Goal: Information Seeking & Learning: Learn about a topic

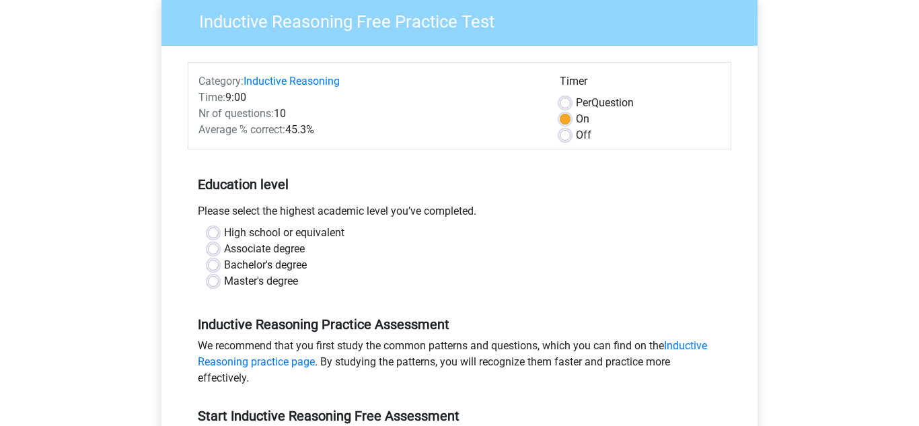
scroll to position [122, 0]
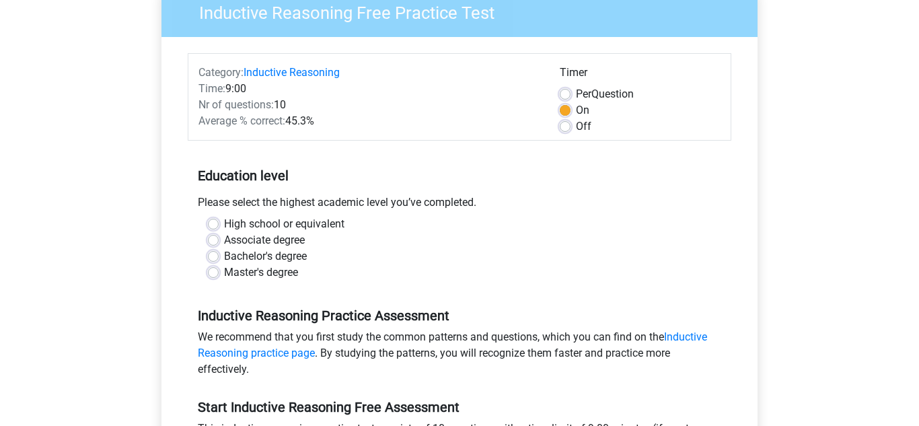
click at [224, 270] on label "Master's degree" at bounding box center [261, 272] width 74 height 16
click at [217, 270] on input "Master's degree" at bounding box center [213, 270] width 11 height 13
radio input "true"
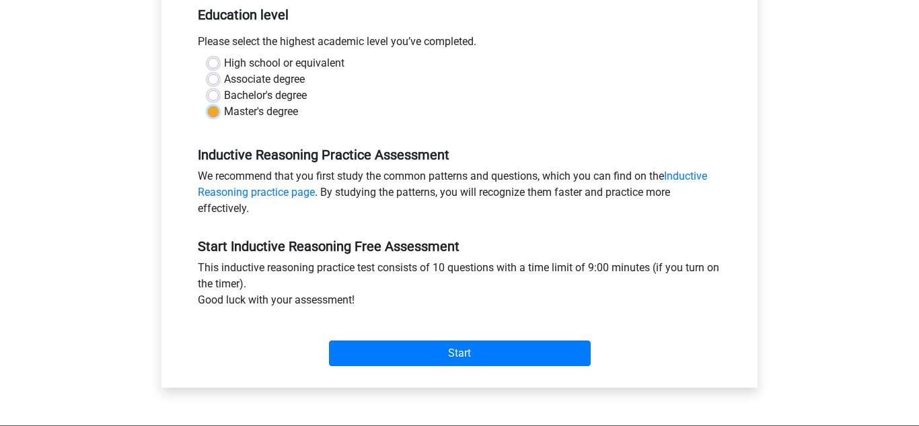
scroll to position [292, 0]
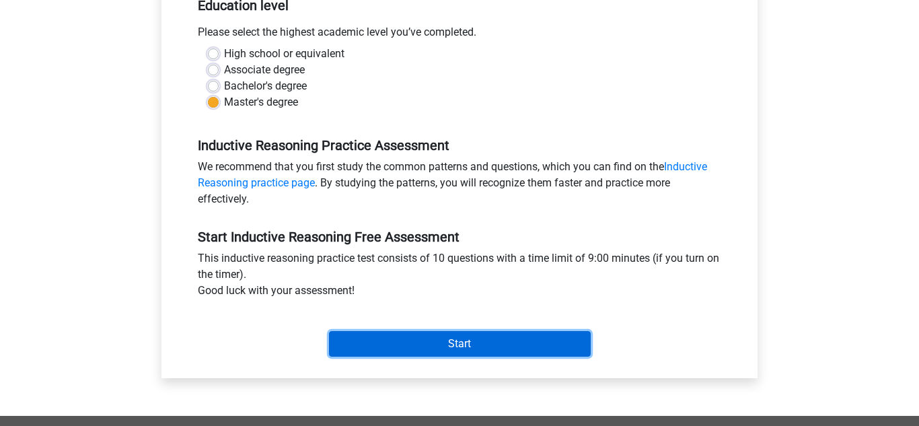
click at [461, 346] on input "Start" at bounding box center [460, 344] width 262 height 26
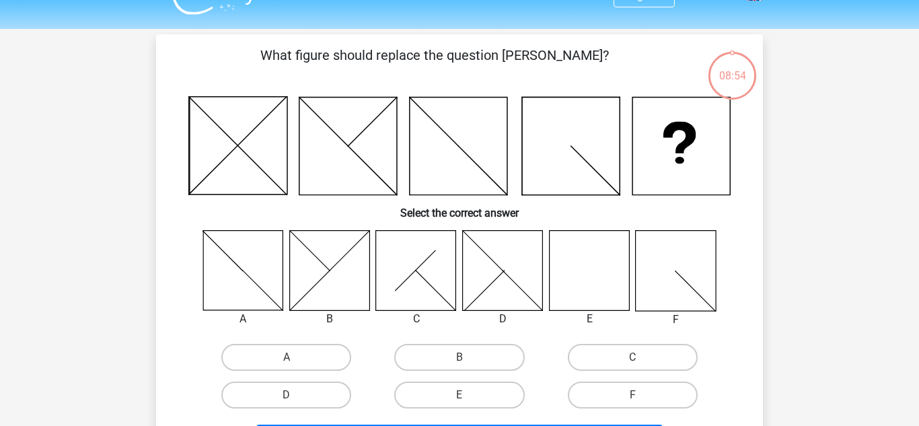
scroll to position [29, 0]
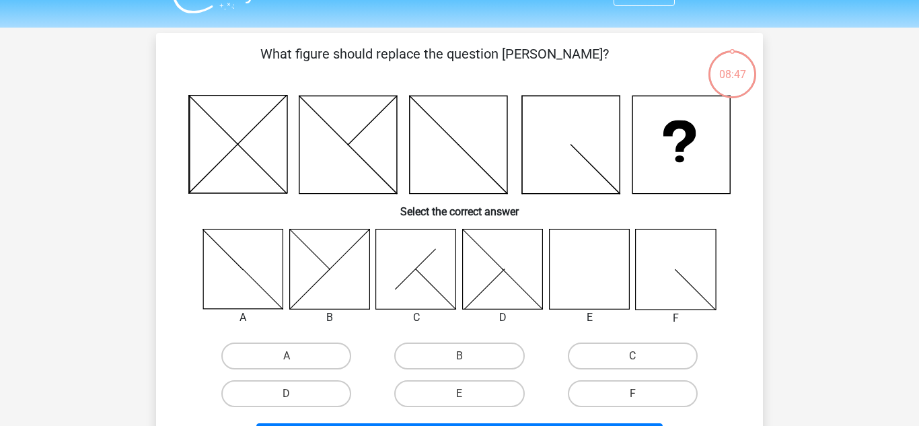
click at [464, 401] on input "E" at bounding box center [464, 398] width 9 height 9
radio input "true"
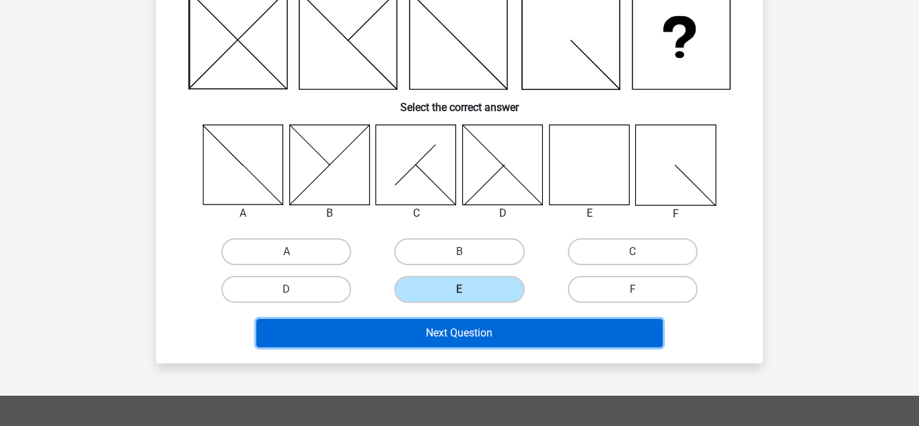
click at [481, 346] on button "Next Question" at bounding box center [459, 333] width 407 height 28
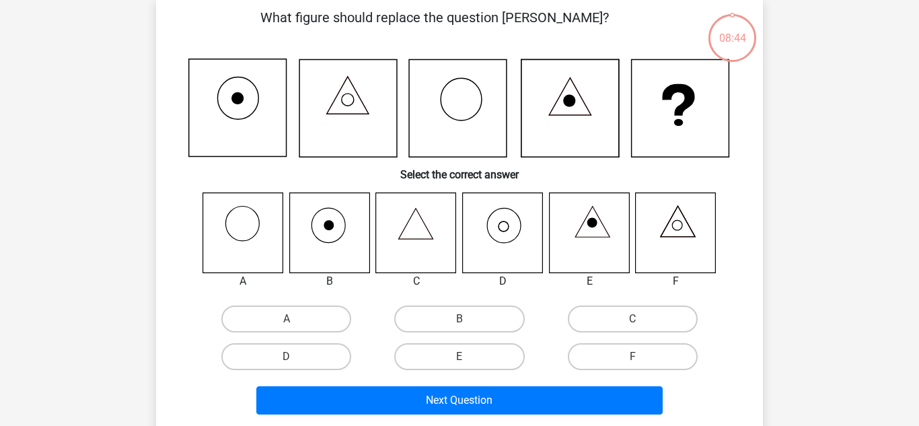
scroll to position [62, 0]
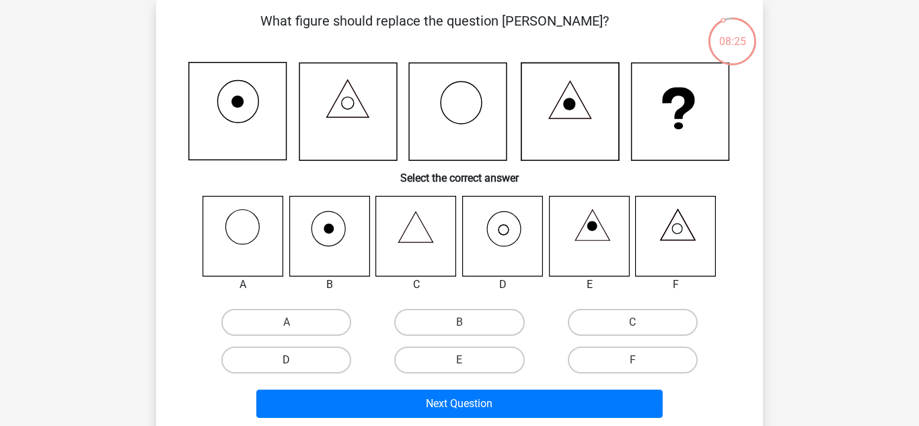
click at [305, 365] on label "D" at bounding box center [286, 359] width 130 height 27
click at [295, 365] on input "D" at bounding box center [291, 364] width 9 height 9
radio input "true"
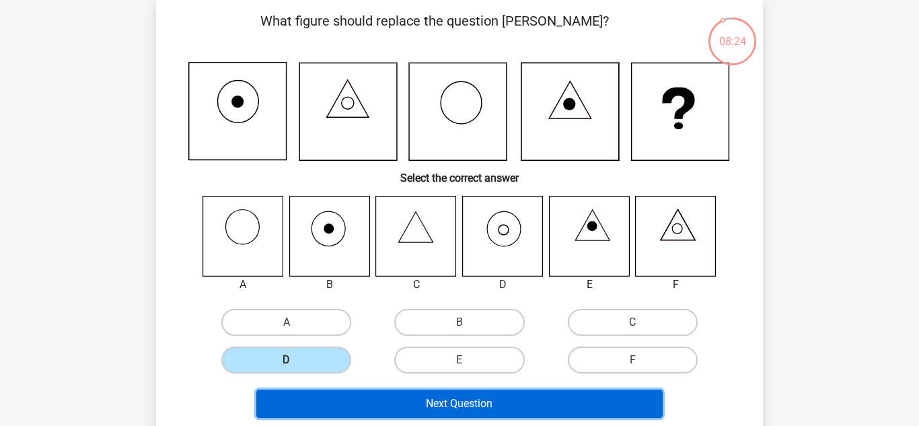
click at [484, 410] on button "Next Question" at bounding box center [459, 404] width 407 height 28
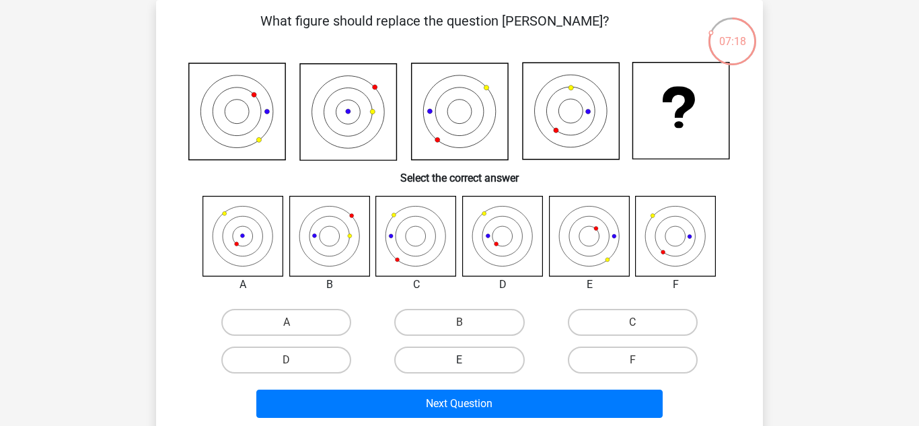
click at [468, 367] on label "E" at bounding box center [459, 359] width 130 height 27
click at [468, 367] on input "E" at bounding box center [464, 364] width 9 height 9
radio input "true"
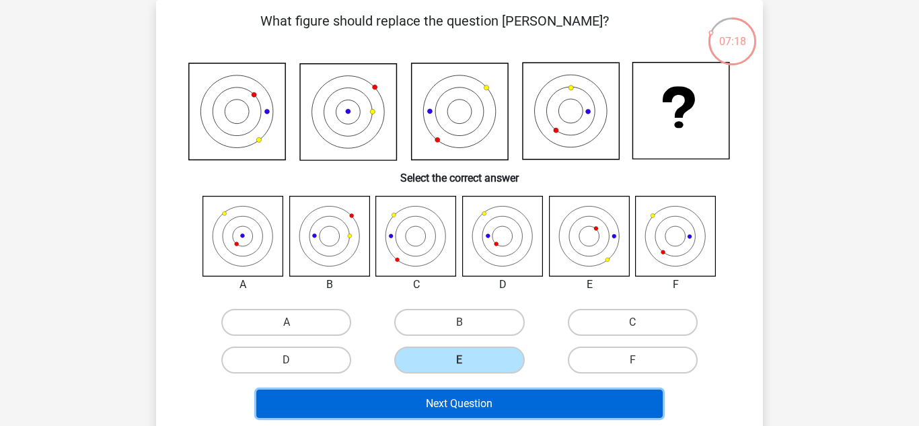
click at [469, 404] on button "Next Question" at bounding box center [459, 404] width 407 height 28
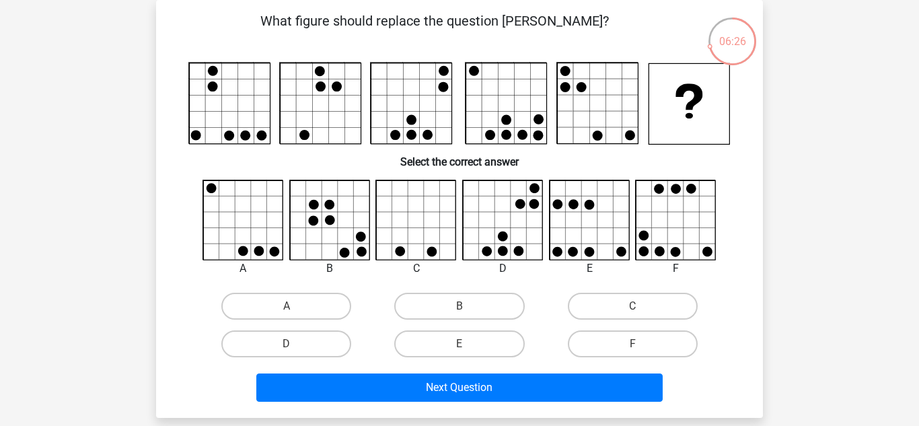
click at [294, 307] on input "A" at bounding box center [291, 310] width 9 height 9
radio input "true"
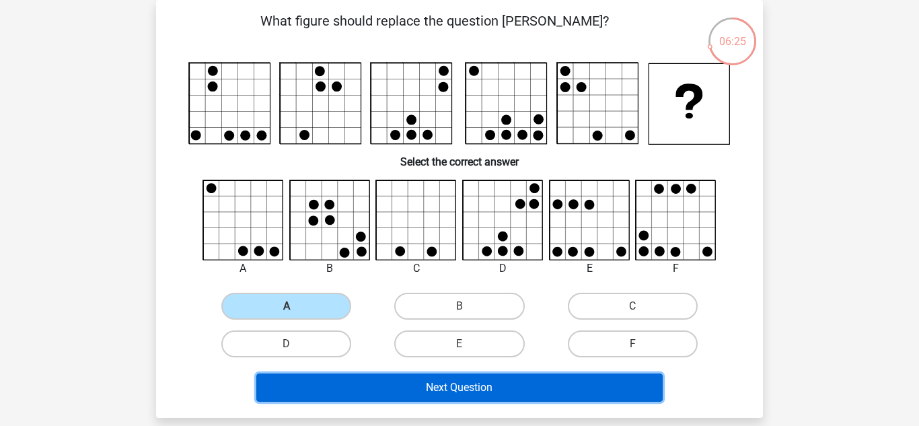
click at [482, 384] on button "Next Question" at bounding box center [459, 387] width 407 height 28
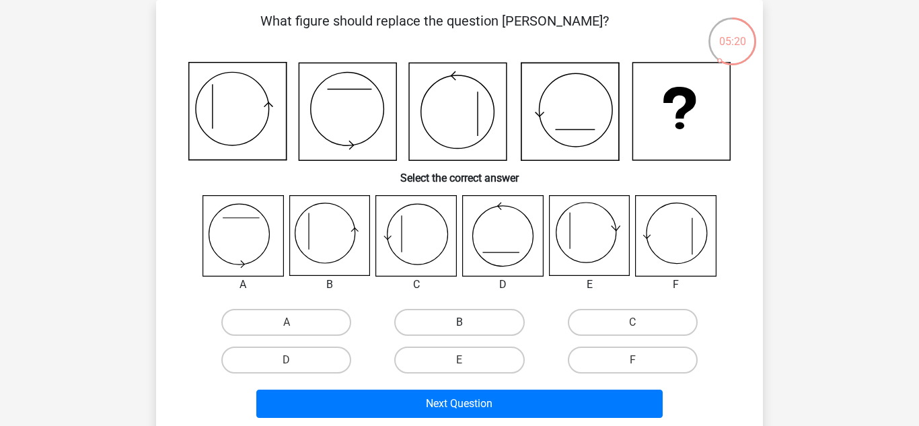
click at [452, 325] on label "B" at bounding box center [459, 322] width 130 height 27
click at [460, 325] on input "B" at bounding box center [464, 326] width 9 height 9
radio input "true"
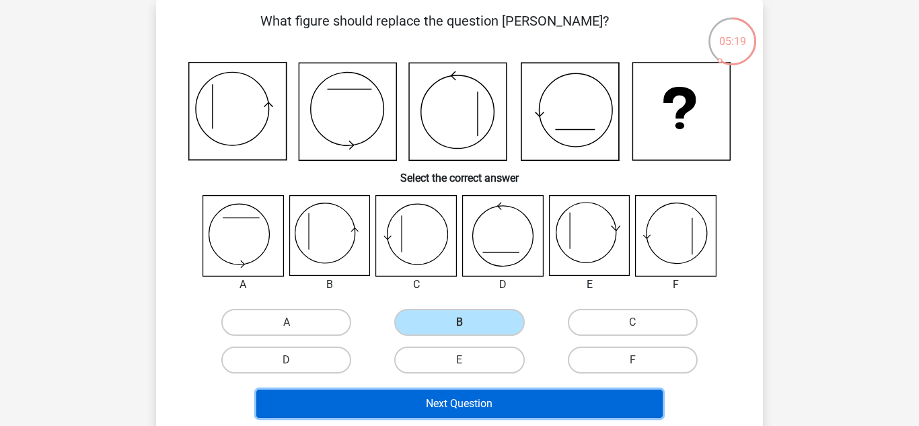
click at [488, 405] on button "Next Question" at bounding box center [459, 404] width 407 height 28
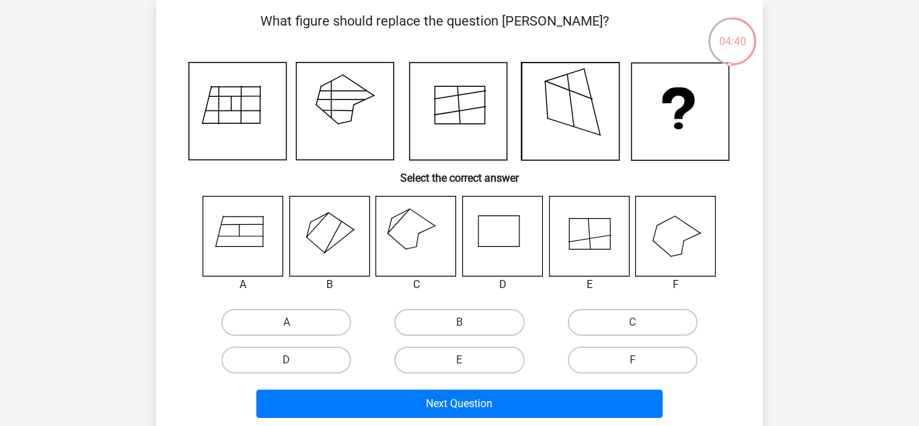
click at [288, 322] on input "A" at bounding box center [291, 326] width 9 height 9
radio input "true"
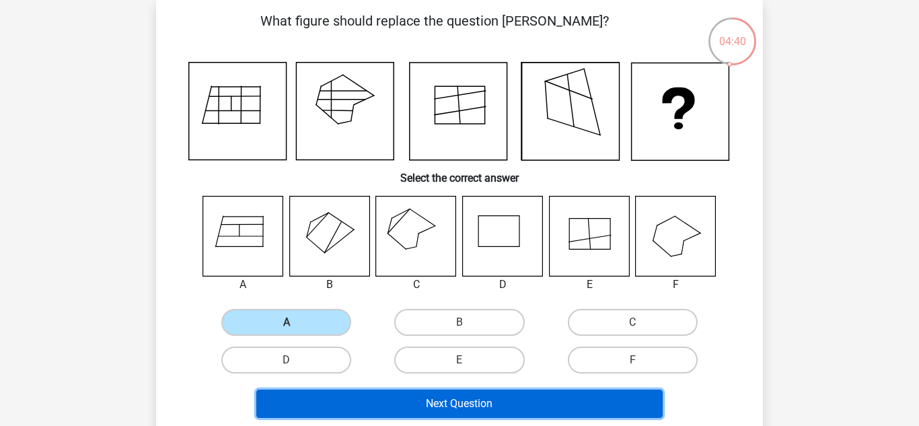
click at [482, 403] on button "Next Question" at bounding box center [459, 404] width 407 height 28
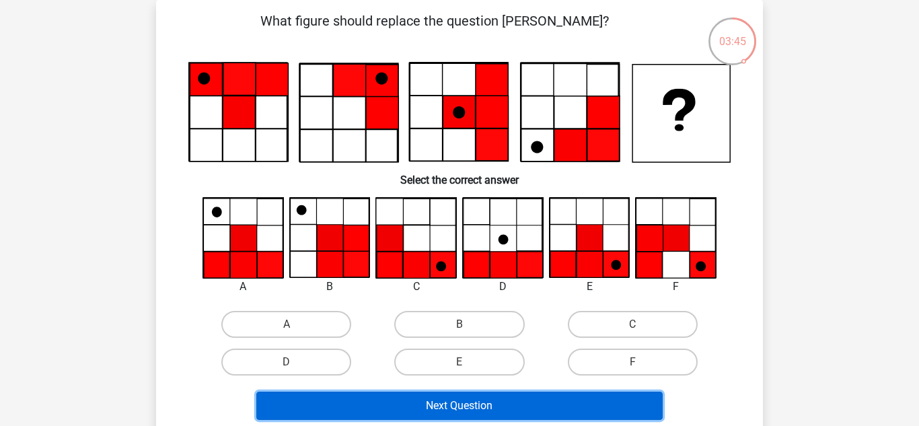
click at [490, 410] on button "Next Question" at bounding box center [459, 406] width 407 height 28
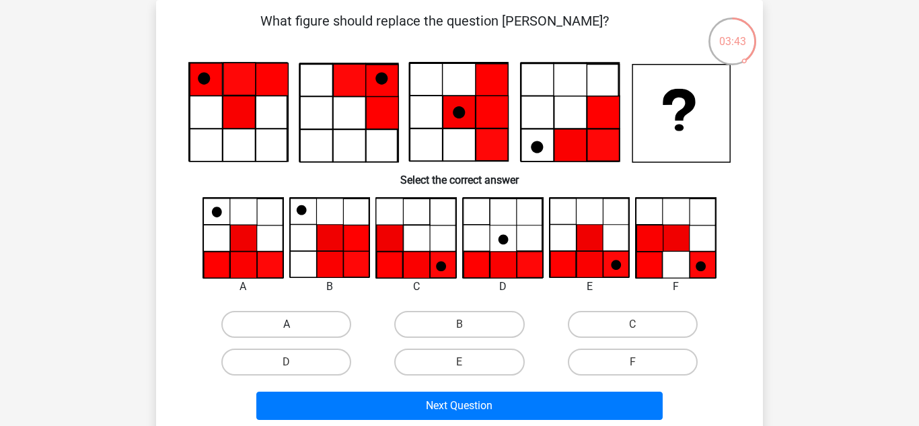
click at [306, 322] on label "A" at bounding box center [286, 324] width 130 height 27
click at [295, 324] on input "A" at bounding box center [291, 328] width 9 height 9
radio input "true"
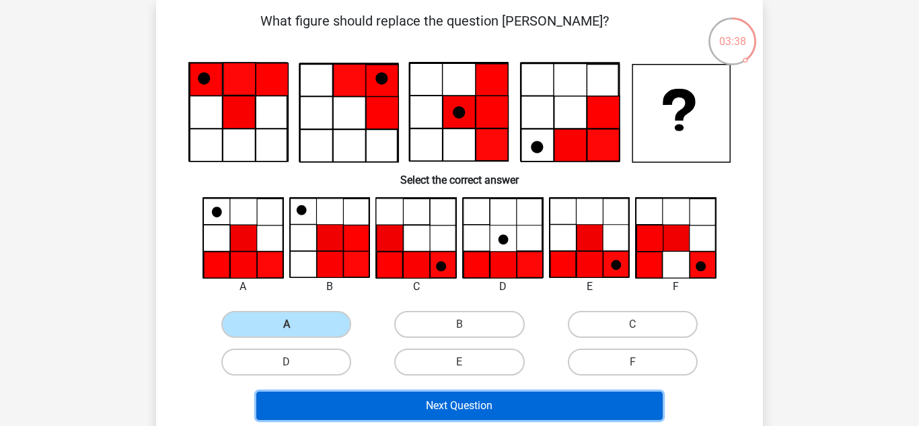
click at [476, 409] on button "Next Question" at bounding box center [459, 406] width 407 height 28
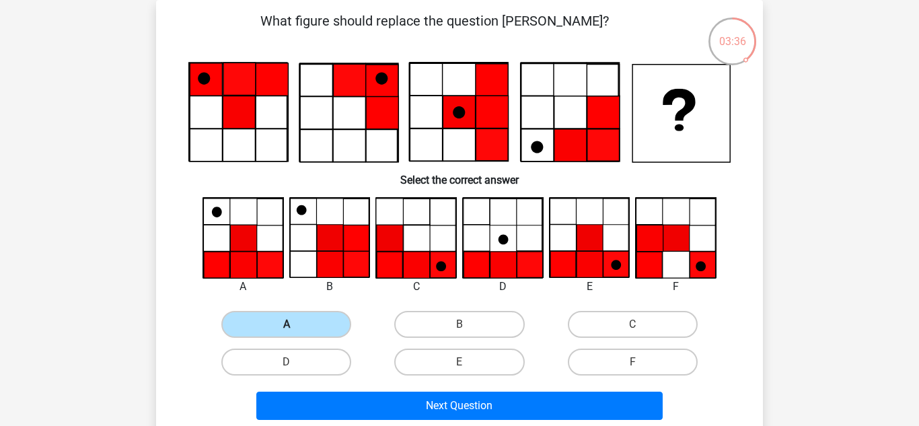
click at [299, 330] on label "A" at bounding box center [286, 324] width 130 height 27
click at [295, 330] on input "A" at bounding box center [291, 328] width 9 height 9
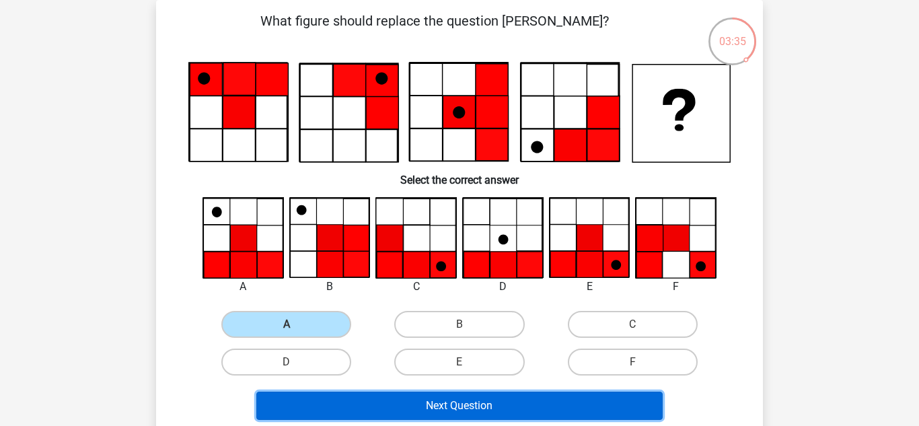
click at [468, 404] on button "Next Question" at bounding box center [459, 406] width 407 height 28
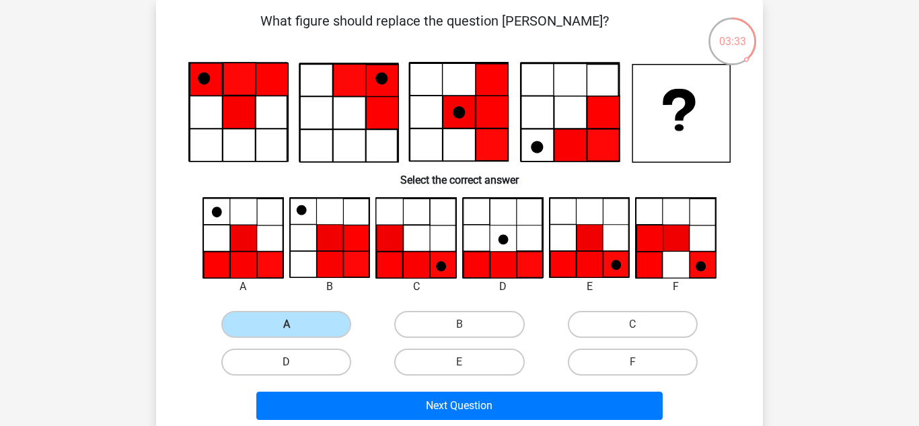
click at [306, 371] on label "D" at bounding box center [286, 362] width 130 height 27
click at [295, 371] on input "D" at bounding box center [291, 366] width 9 height 9
radio input "true"
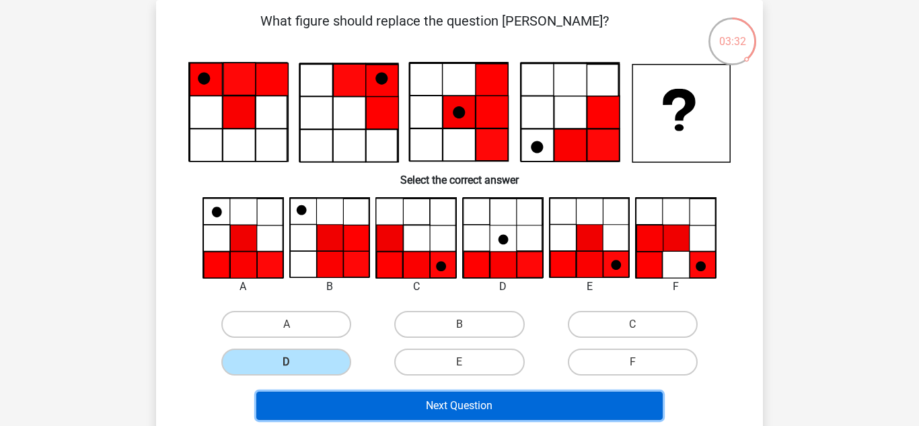
click at [463, 404] on button "Next Question" at bounding box center [459, 406] width 407 height 28
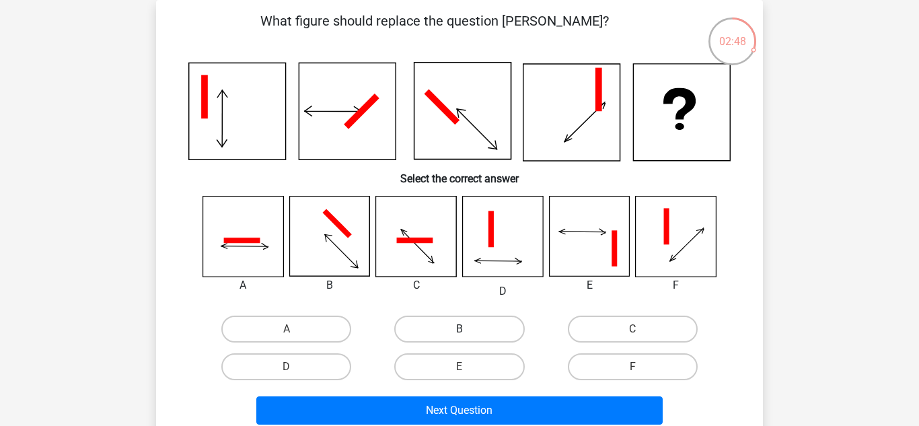
click at [464, 327] on label "B" at bounding box center [459, 329] width 130 height 27
click at [464, 329] on input "B" at bounding box center [464, 333] width 9 height 9
radio input "true"
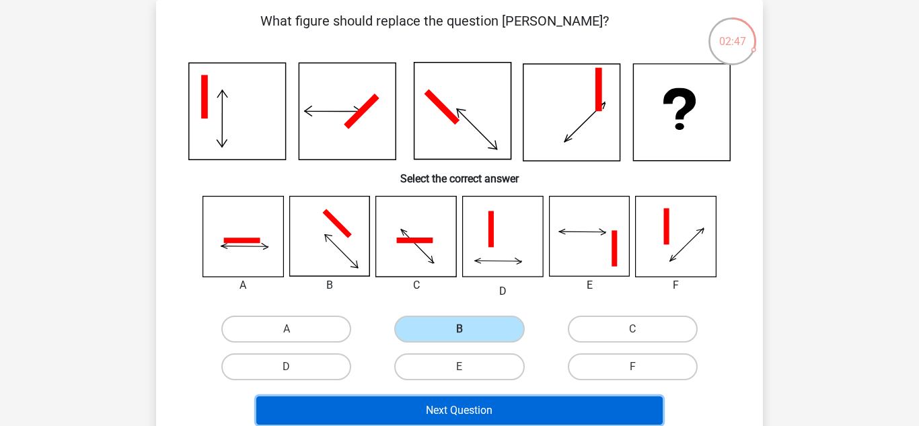
click at [490, 415] on button "Next Question" at bounding box center [459, 410] width 407 height 28
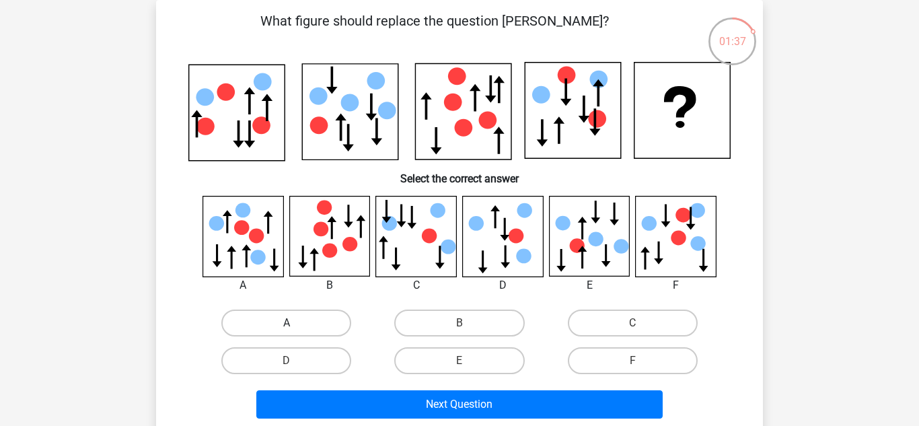
click at [297, 326] on label "A" at bounding box center [286, 322] width 130 height 27
click at [295, 326] on input "A" at bounding box center [291, 327] width 9 height 9
radio input "true"
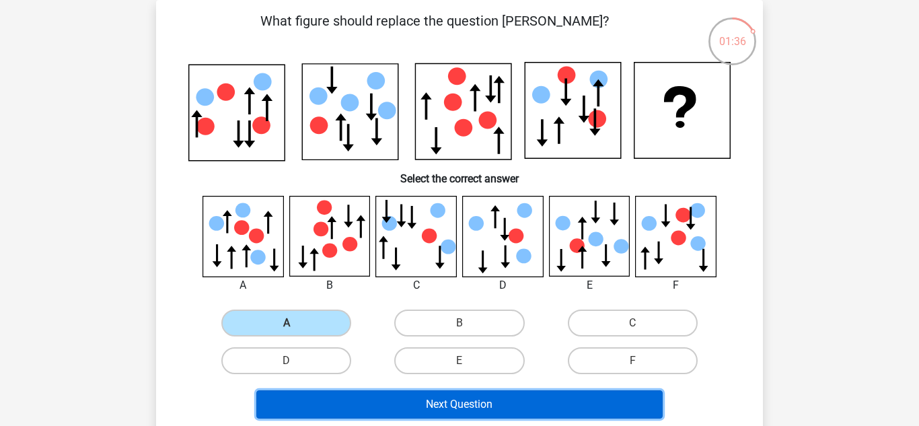
click at [480, 405] on button "Next Question" at bounding box center [459, 404] width 407 height 28
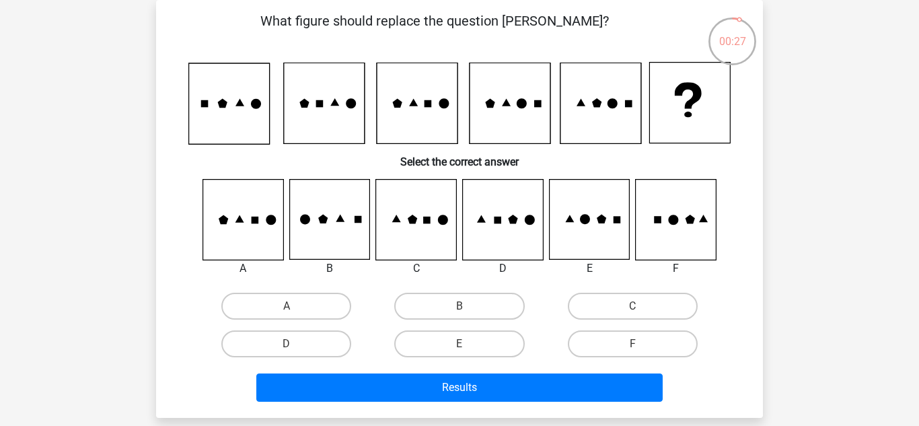
click at [463, 307] on input "B" at bounding box center [464, 310] width 9 height 9
radio input "true"
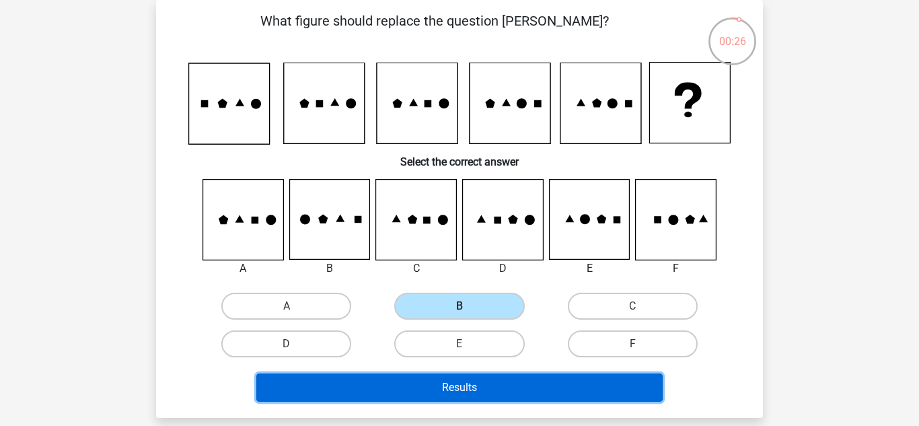
click at [465, 388] on button "Results" at bounding box center [459, 387] width 407 height 28
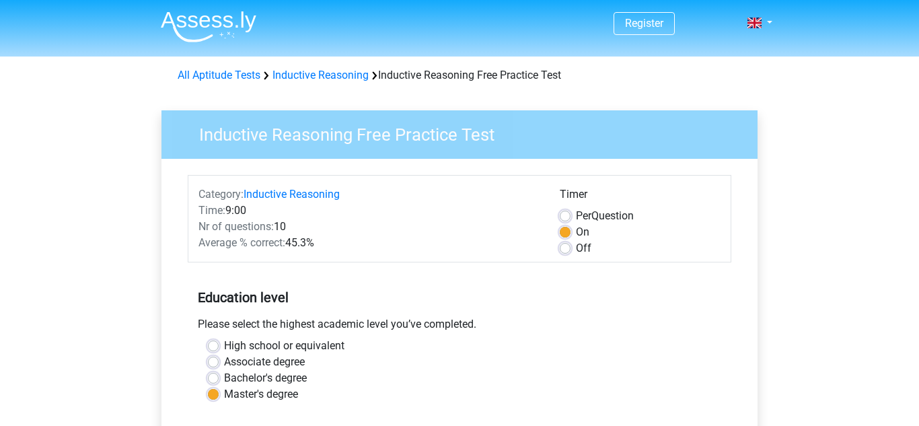
scroll to position [292, 0]
